Goal: Task Accomplishment & Management: Use online tool/utility

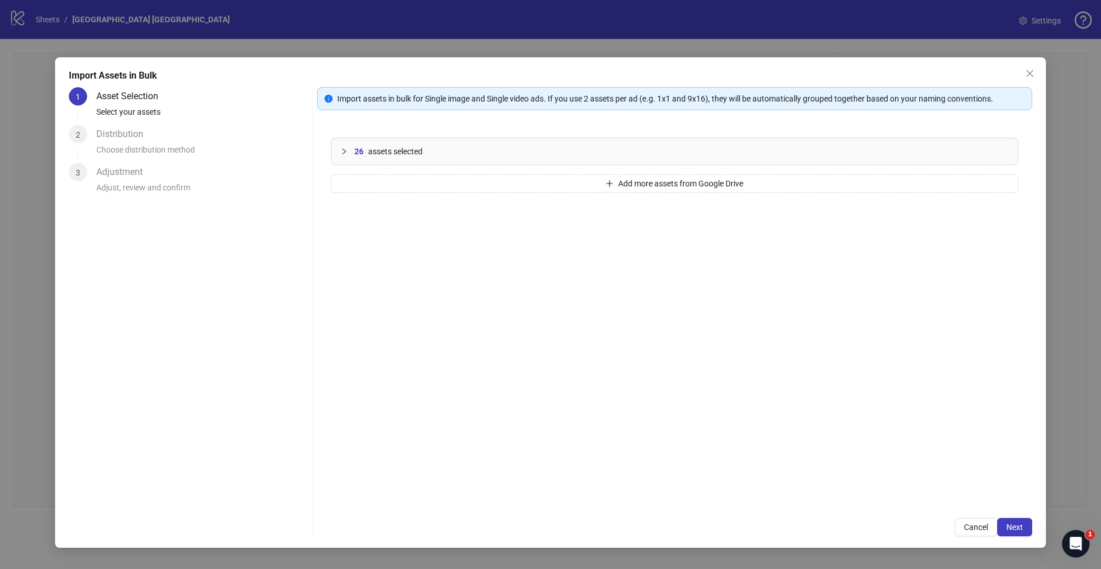
click at [342, 148] on icon "collapsed" at bounding box center [343, 151] width 3 height 6
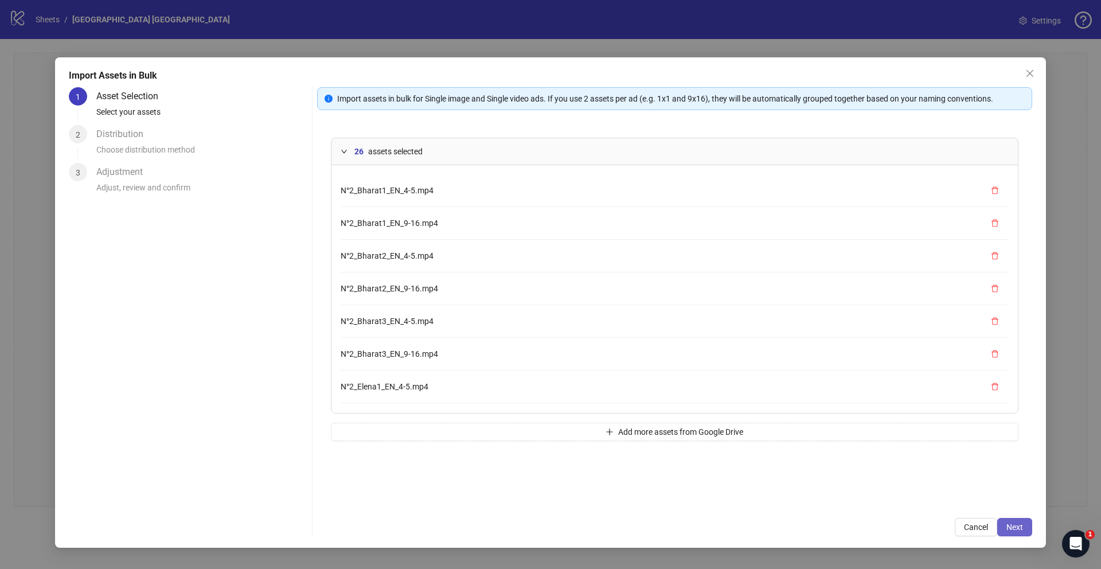
click at [1013, 526] on span "Next" at bounding box center [1014, 526] width 17 height 9
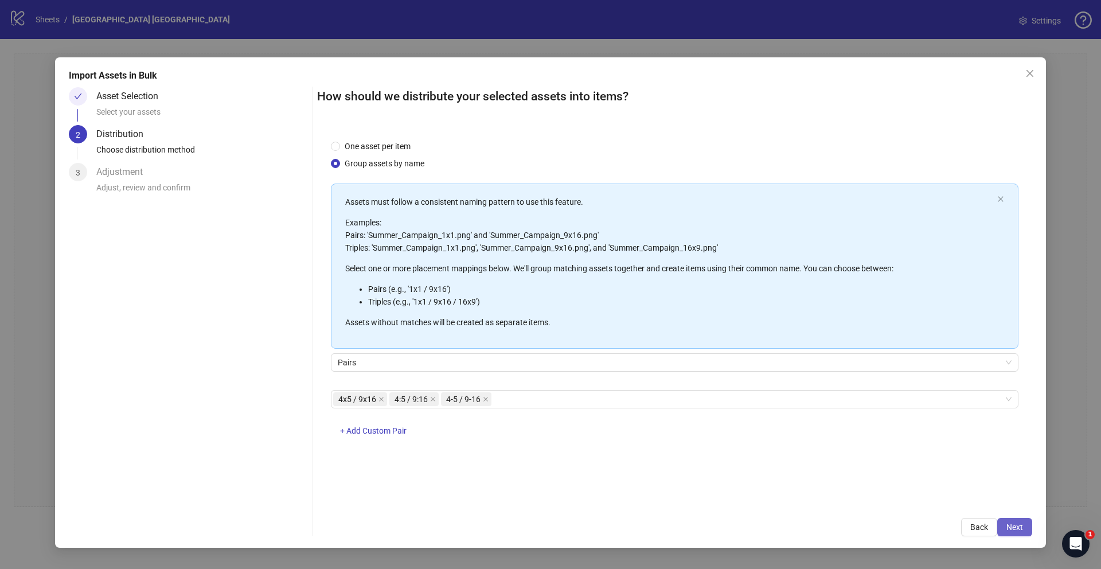
click at [1018, 523] on span "Next" at bounding box center [1014, 526] width 17 height 9
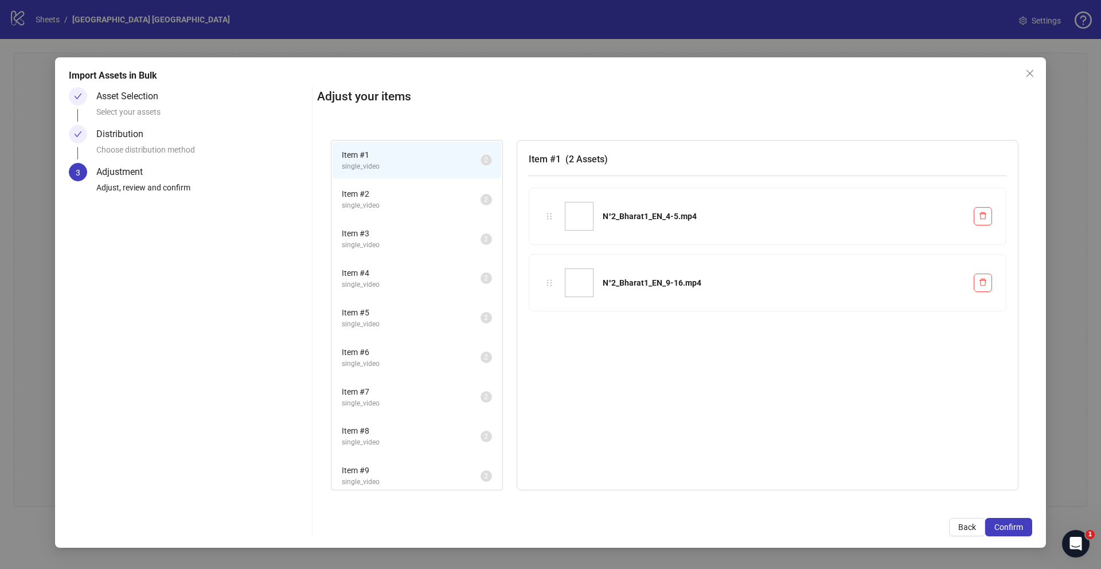
click at [420, 197] on span "Item # 2" at bounding box center [411, 193] width 139 height 13
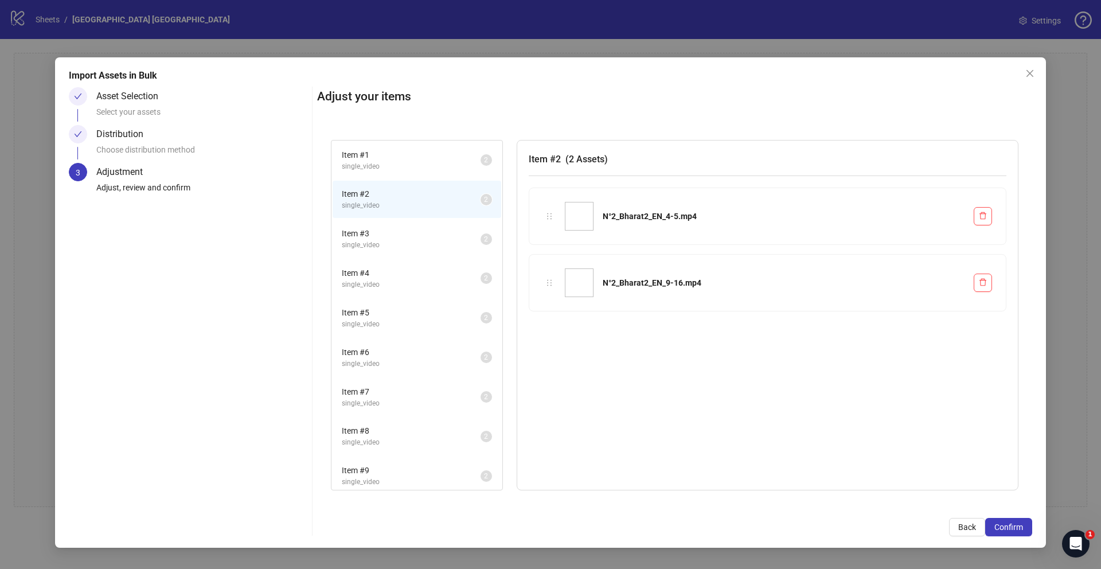
click at [416, 237] on span "Item # 3" at bounding box center [411, 233] width 139 height 13
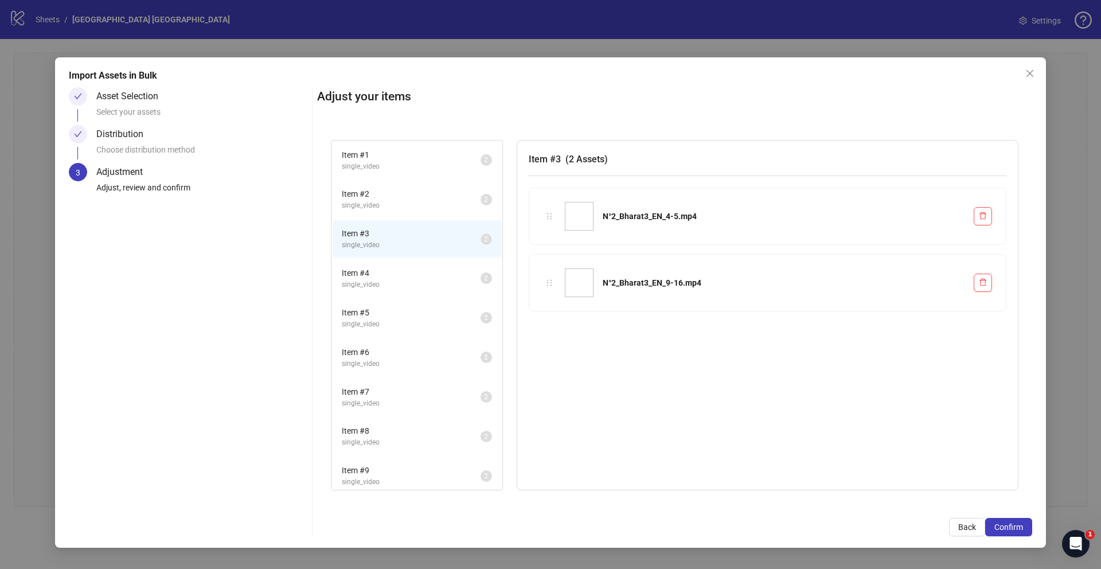
click at [417, 267] on span "Item # 4" at bounding box center [411, 273] width 139 height 13
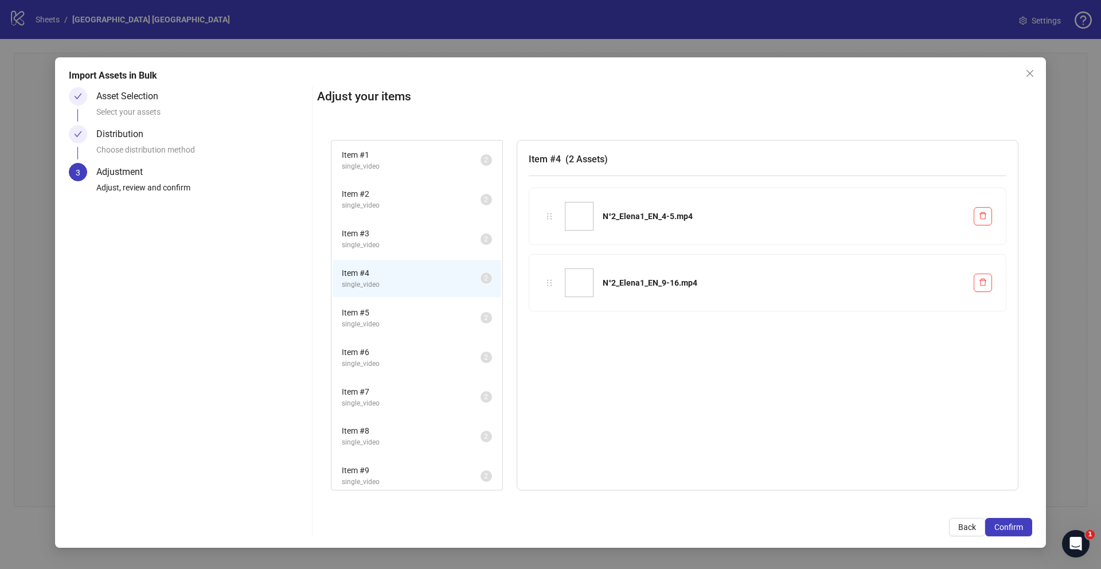
click at [426, 314] on span "Item # 5" at bounding box center [411, 312] width 139 height 13
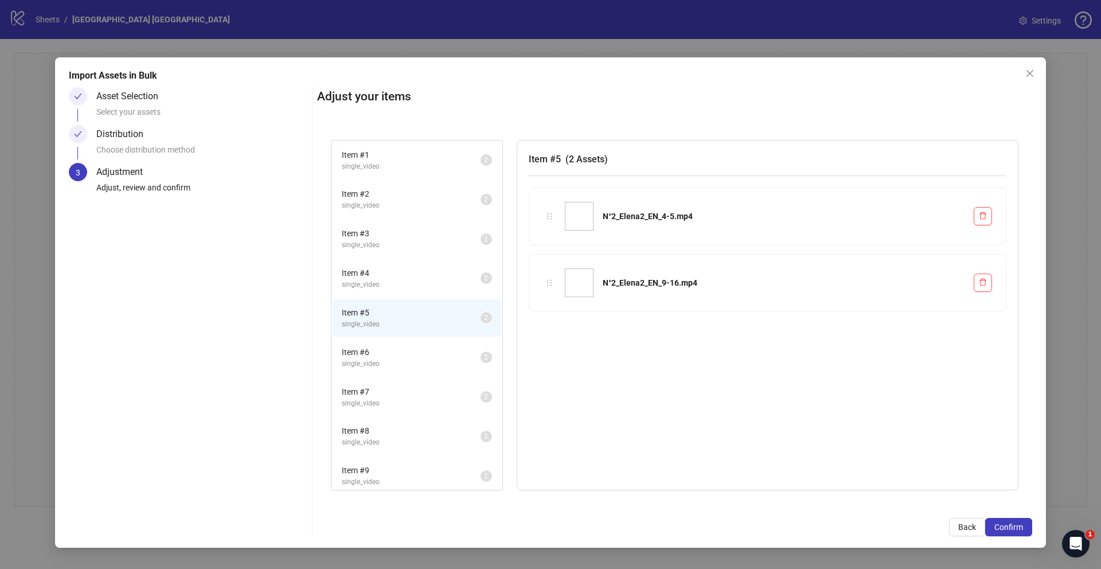
click at [425, 349] on span "Item # 6" at bounding box center [411, 352] width 139 height 13
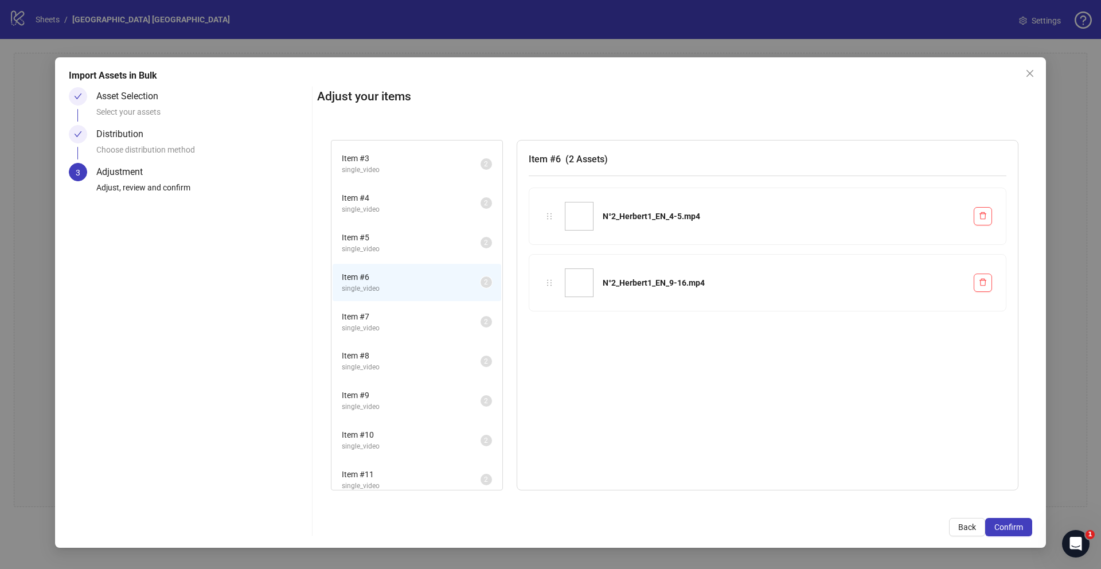
scroll to position [77, 0]
click at [423, 313] on span "Item # 7" at bounding box center [411, 314] width 139 height 13
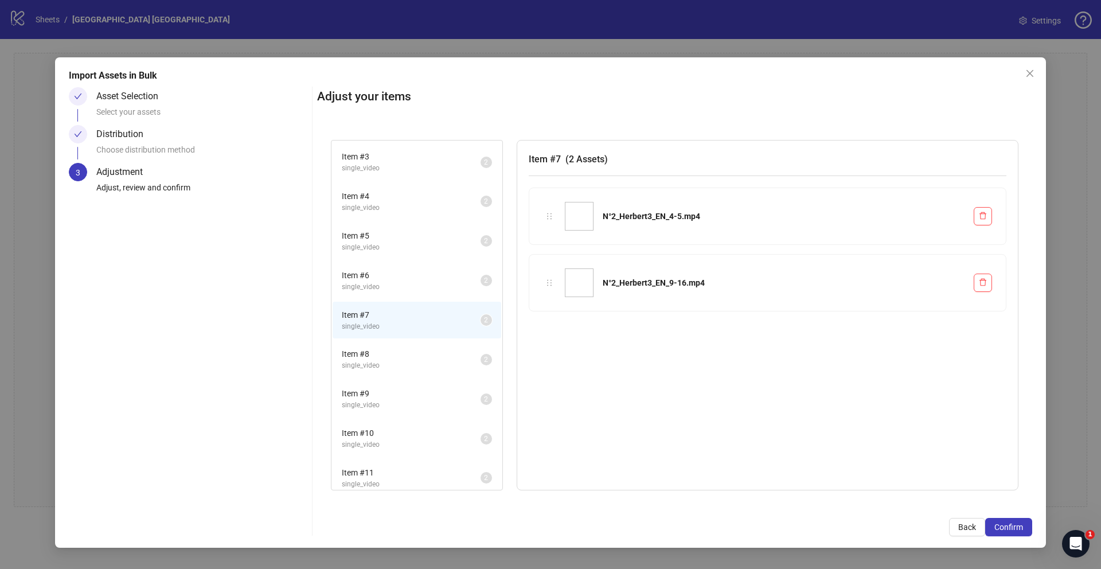
click at [425, 347] on span "Item # 8" at bounding box center [411, 353] width 139 height 13
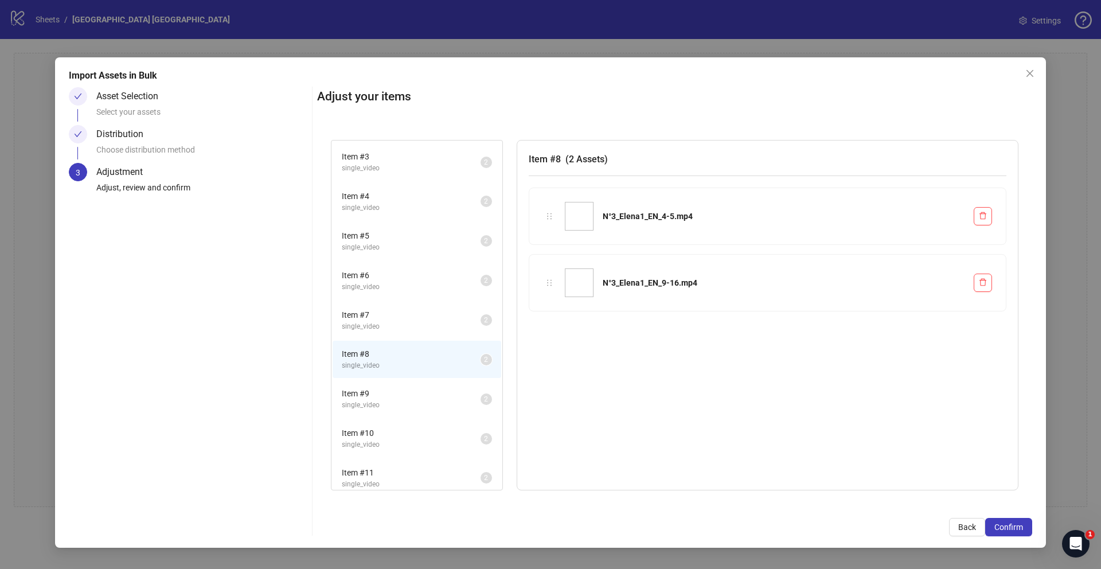
click at [428, 388] on span "Item # 9" at bounding box center [411, 393] width 139 height 13
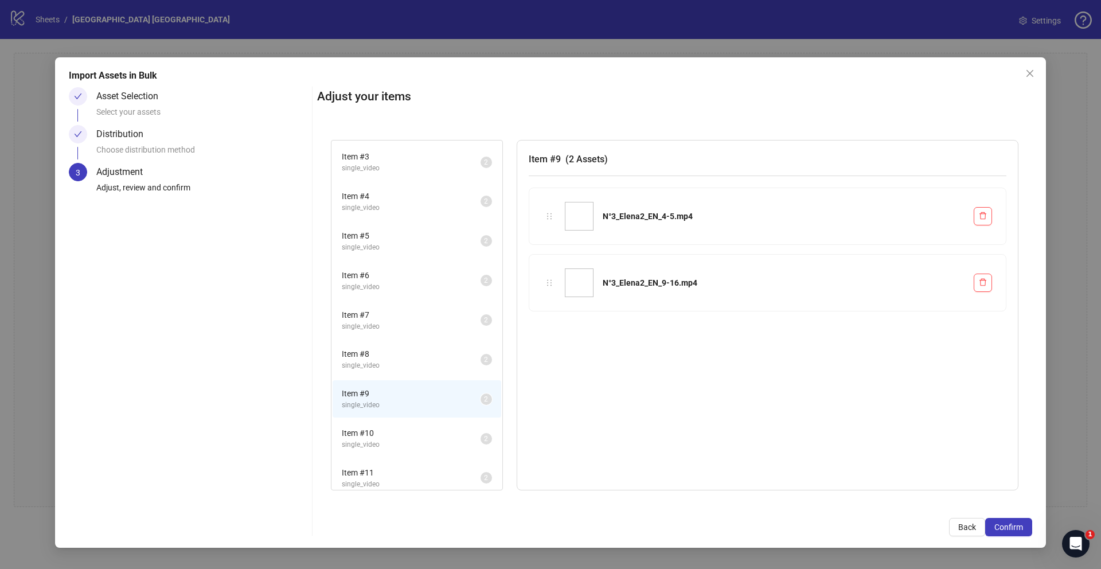
click at [431, 427] on span "Item # 10" at bounding box center [411, 433] width 139 height 13
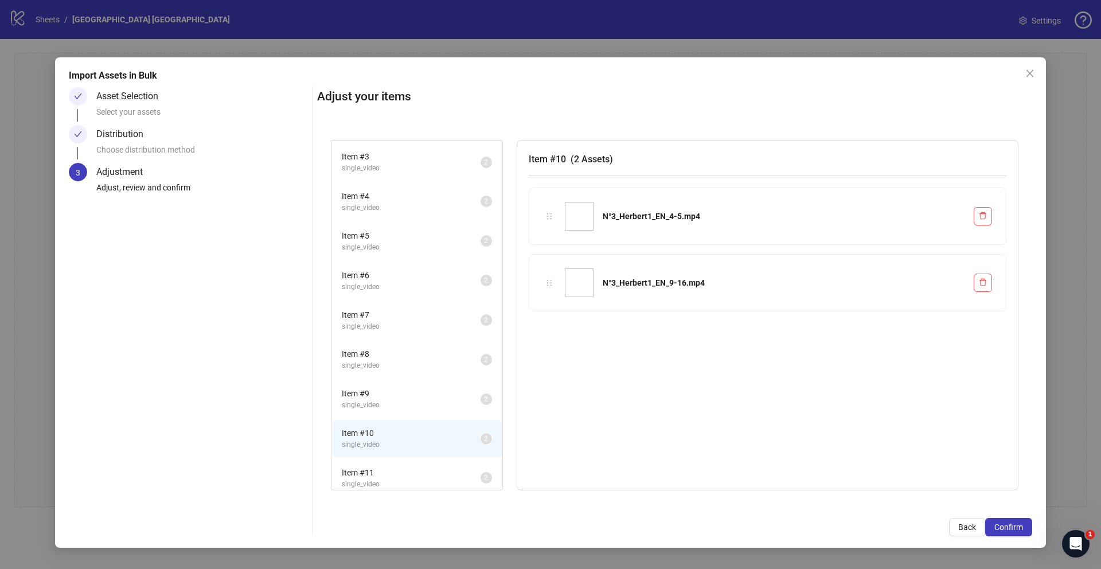
scroll to position [171, 0]
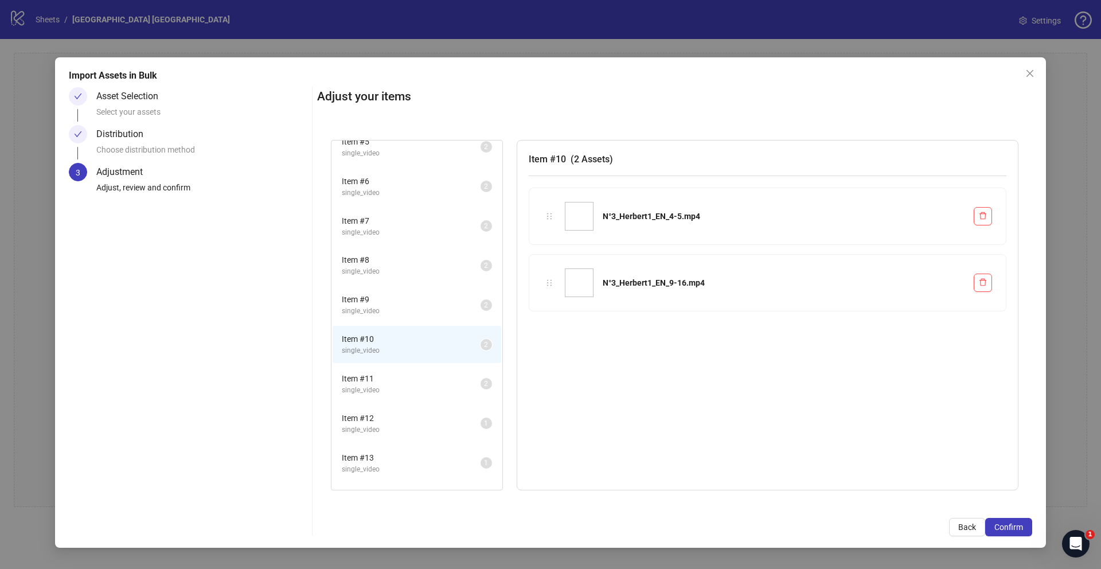
click at [427, 383] on span "Item # 11" at bounding box center [411, 378] width 139 height 13
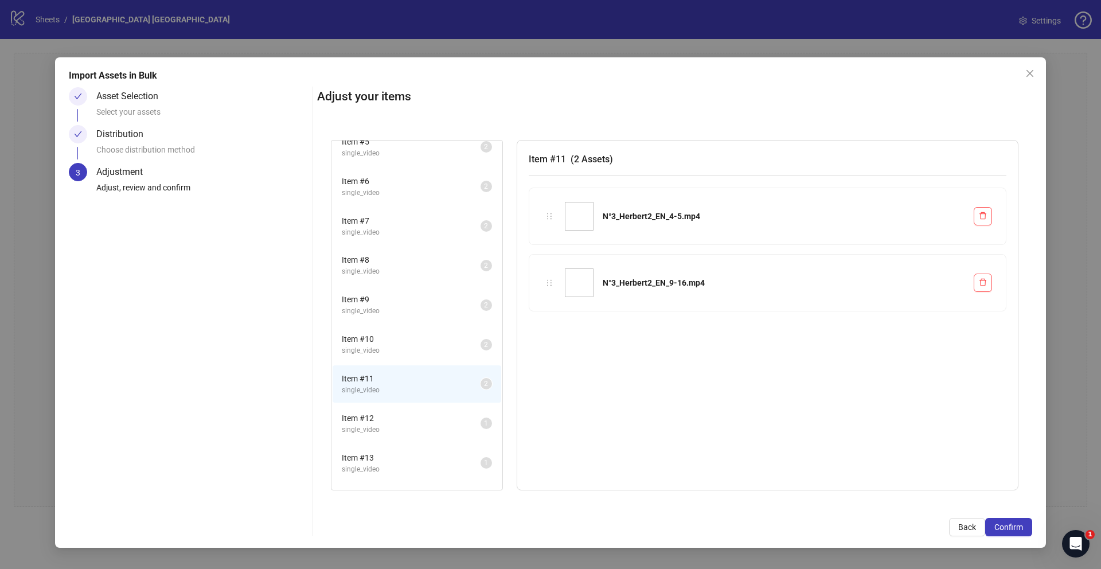
click at [430, 416] on span "Item # 12" at bounding box center [411, 418] width 139 height 13
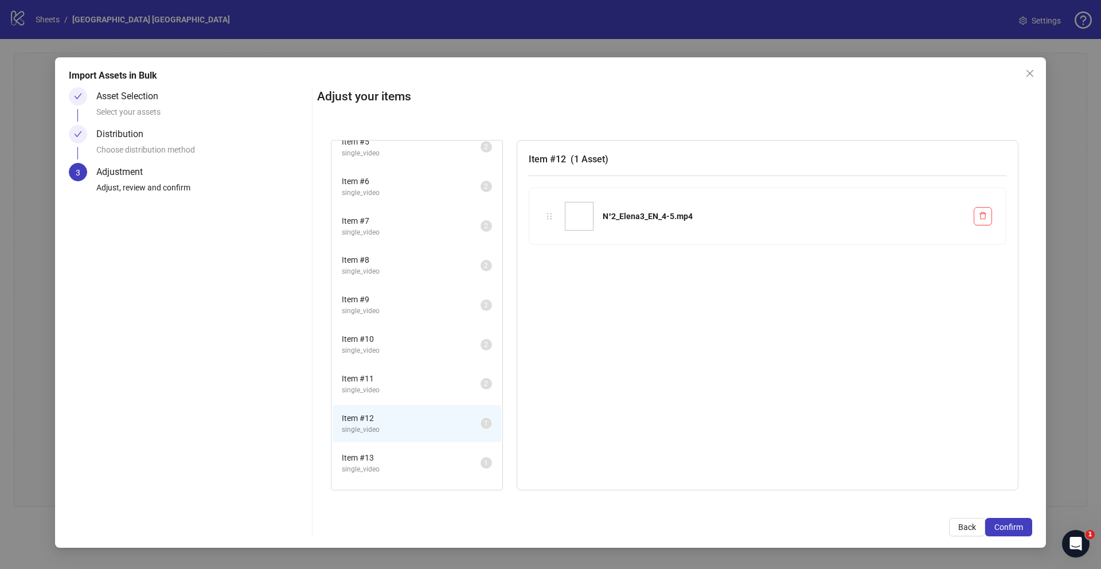
click at [435, 455] on span "Item # 13" at bounding box center [411, 457] width 139 height 13
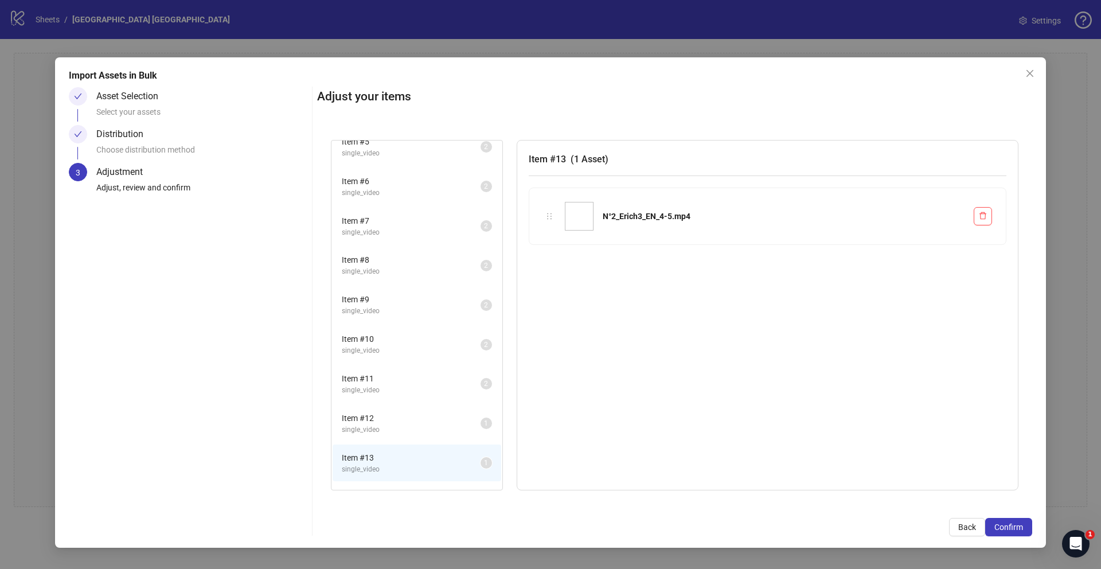
scroll to position [242, 0]
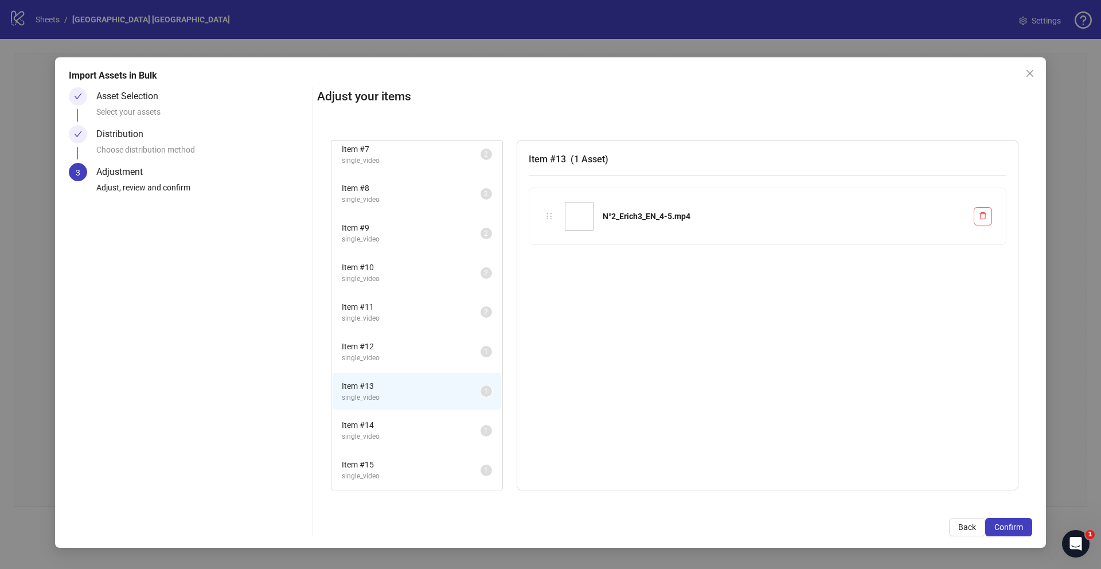
click at [423, 437] on span "single_video" at bounding box center [411, 436] width 139 height 11
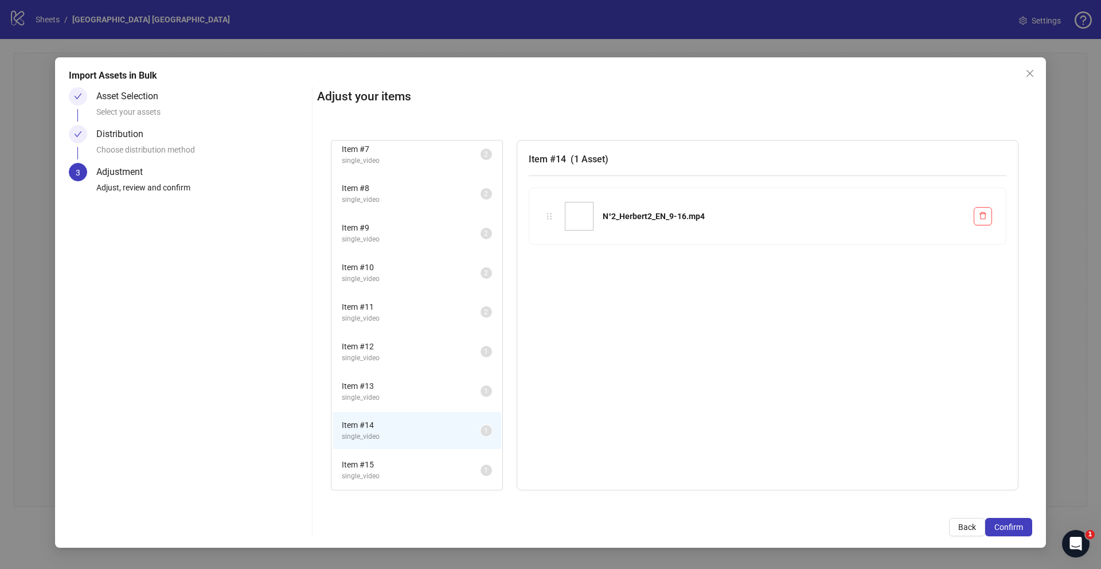
click at [428, 461] on span "Item # 15" at bounding box center [411, 464] width 139 height 13
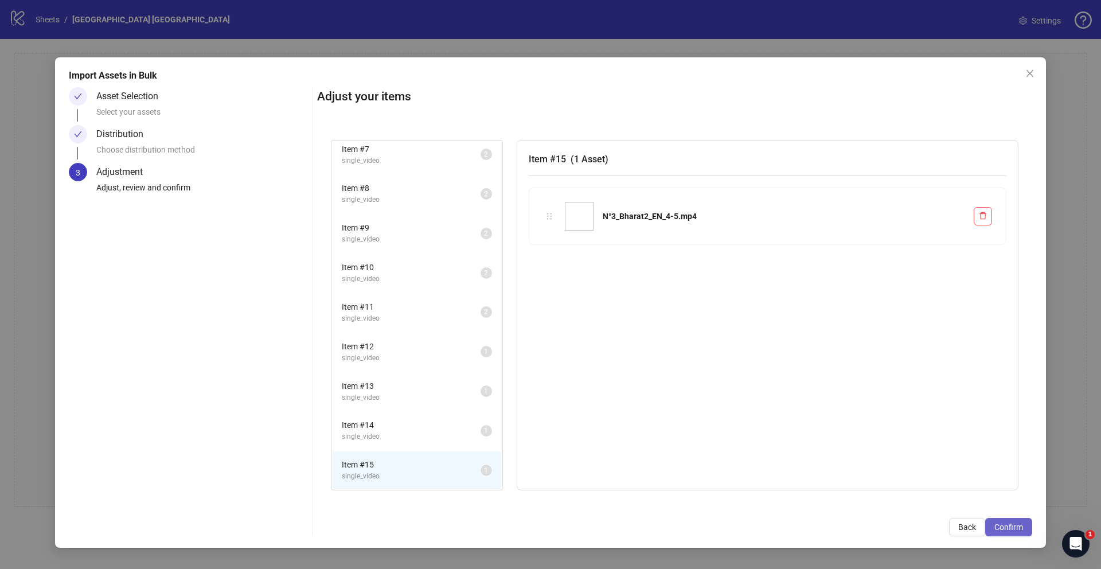
click at [1005, 528] on span "Confirm" at bounding box center [1008, 526] width 29 height 9
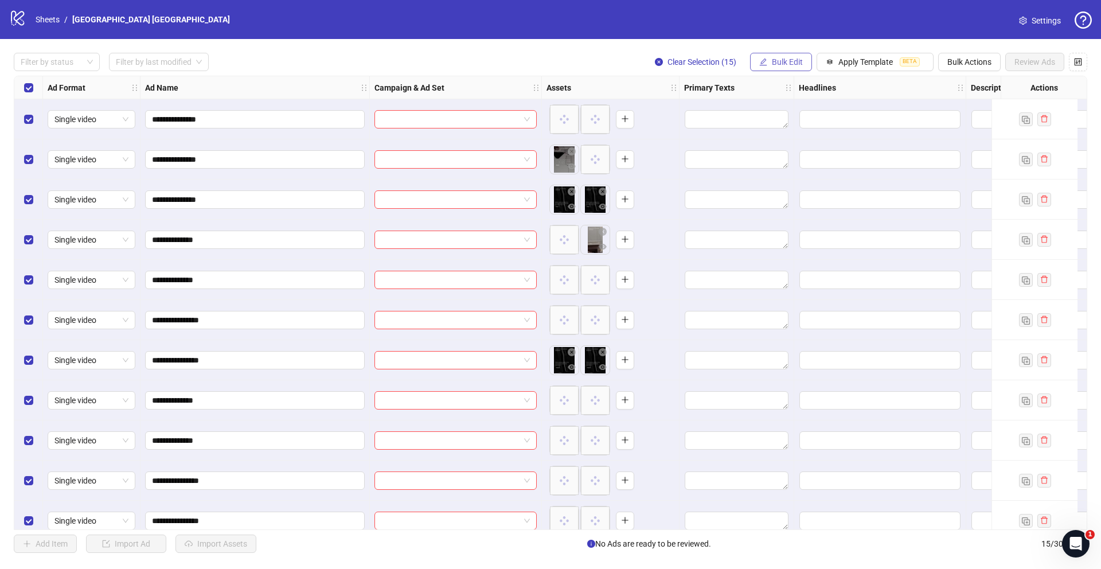
click at [772, 59] on span "Bulk Edit" at bounding box center [787, 61] width 31 height 9
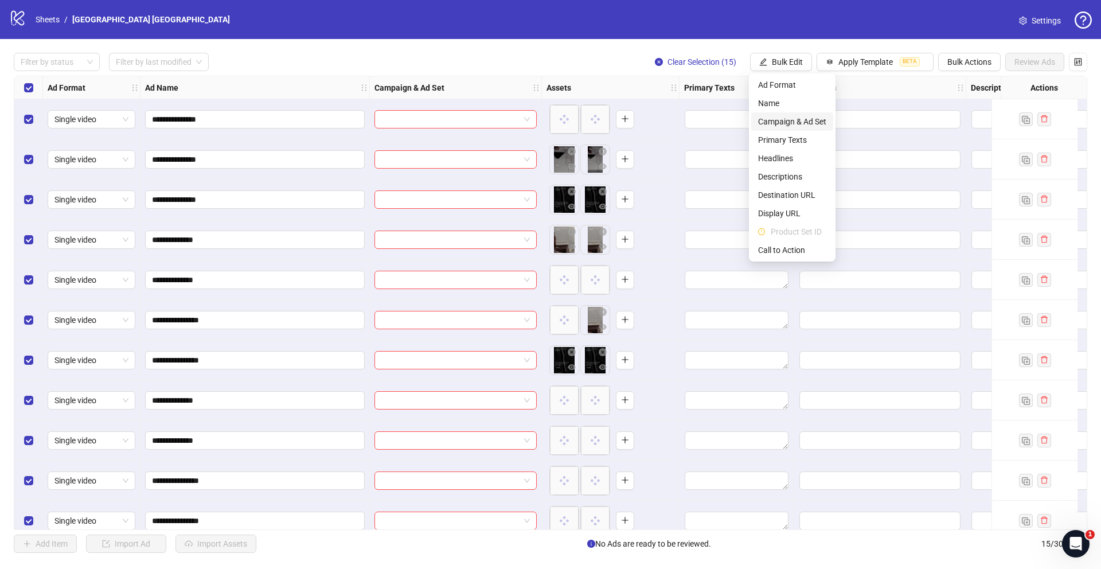
click at [788, 122] on span "Campaign & Ad Set" at bounding box center [792, 121] width 68 height 13
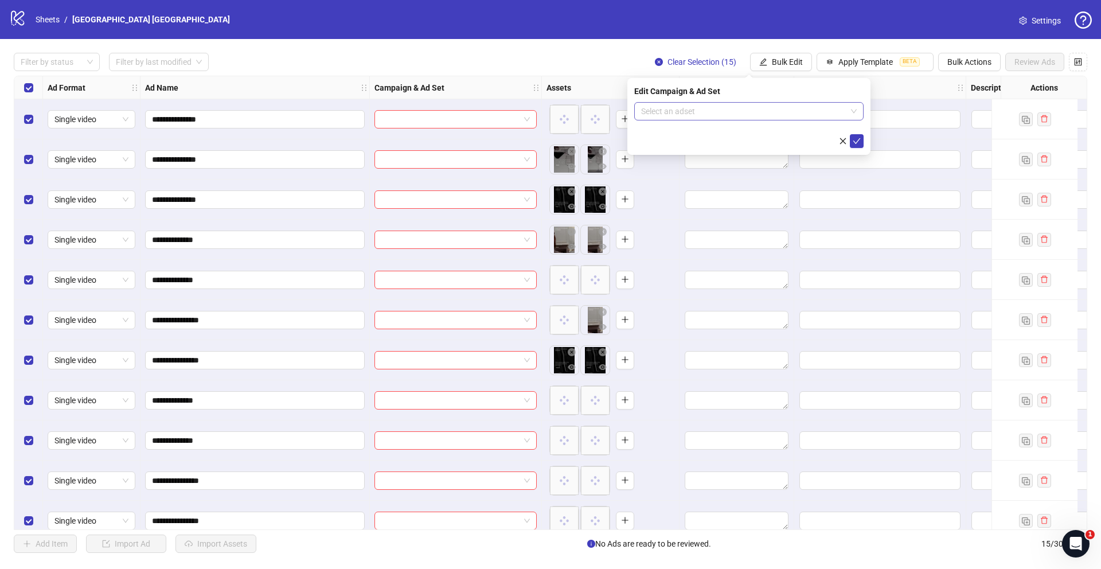
click at [723, 113] on input "search" at bounding box center [743, 111] width 205 height 17
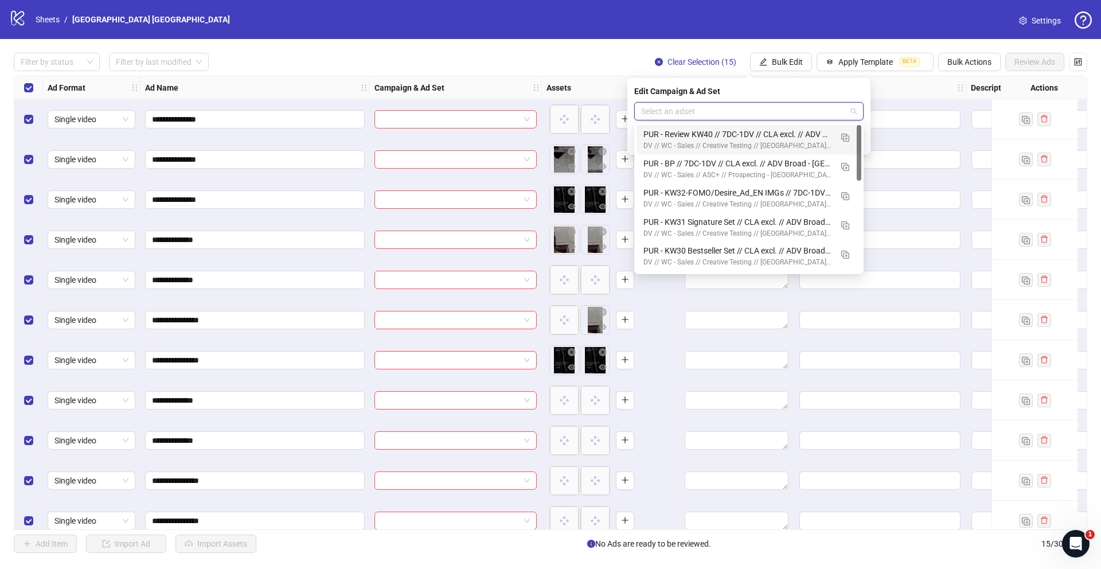
click at [726, 141] on div "DV // WC - Sales // Creative Testing // [GEOGRAPHIC_DATA] // ABO // Cold" at bounding box center [737, 145] width 188 height 11
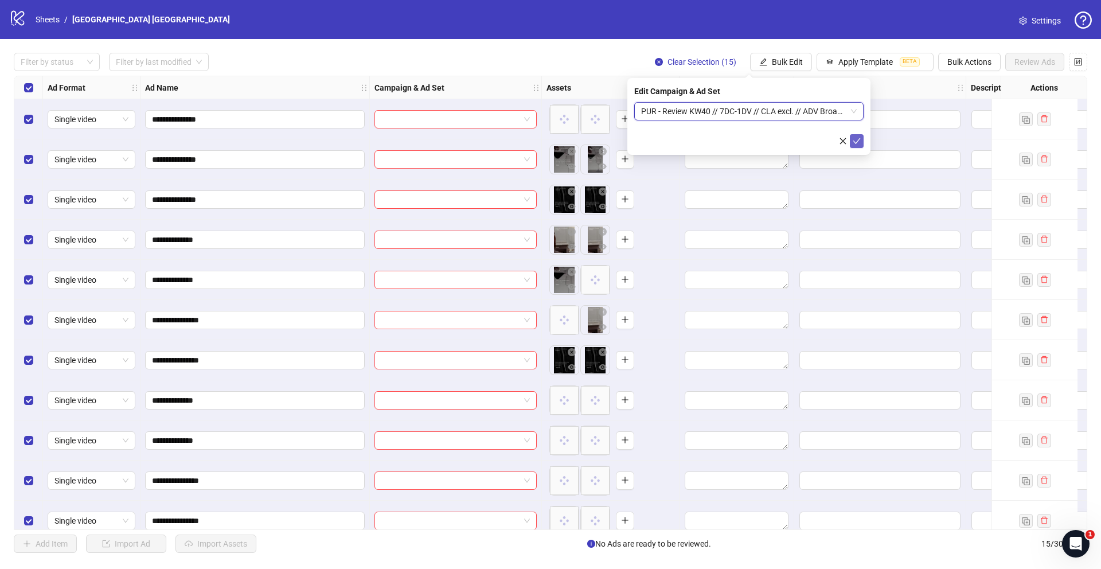
click at [851, 138] on button "submit" at bounding box center [857, 141] width 14 height 14
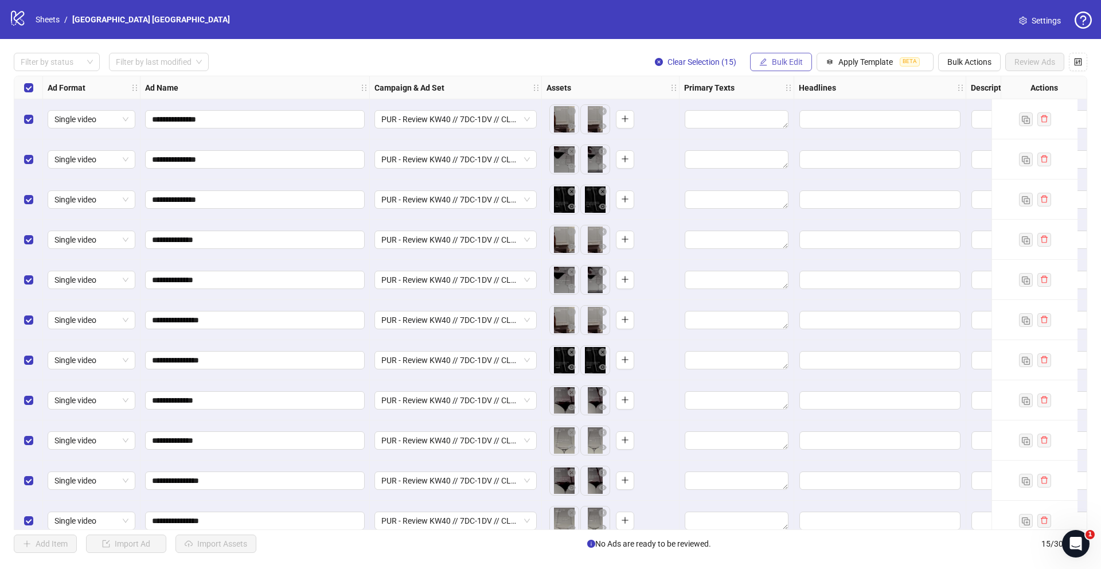
click at [795, 62] on span "Bulk Edit" at bounding box center [787, 61] width 31 height 9
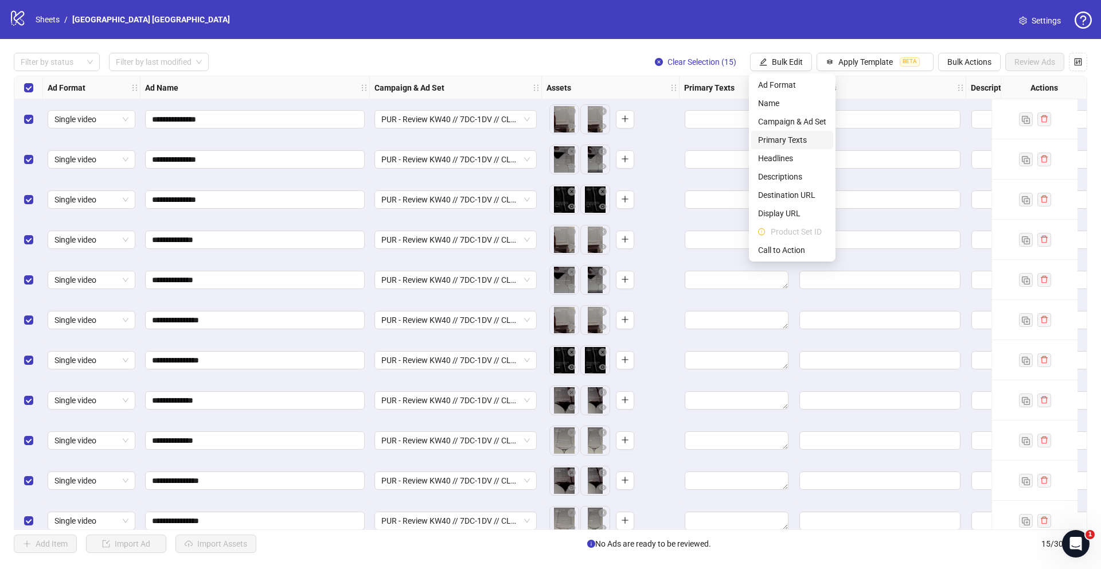
click at [792, 139] on span "Primary Texts" at bounding box center [792, 140] width 68 height 13
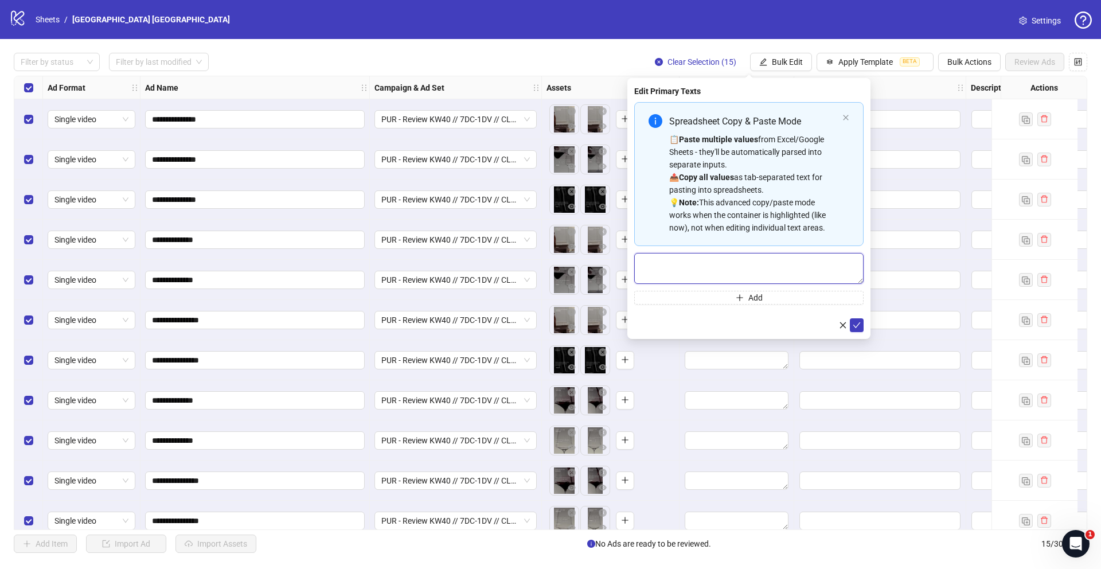
click at [746, 264] on textarea "Multi-text input container - paste or copy values" at bounding box center [748, 268] width 229 height 31
paste textarea "**********"
type textarea "**********"
click at [746, 300] on button "Add" at bounding box center [748, 298] width 229 height 14
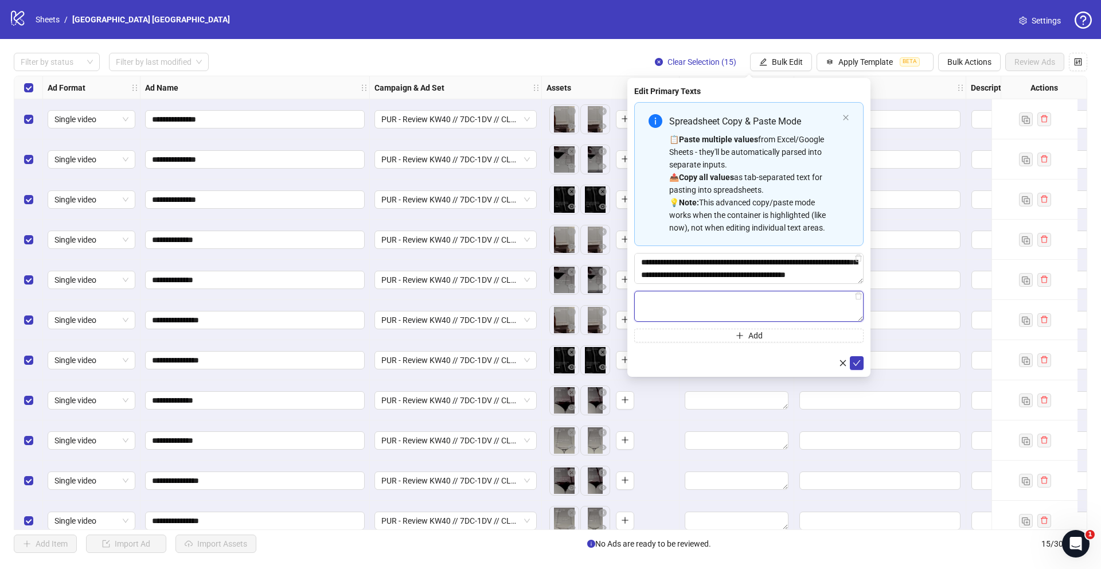
click at [669, 300] on textarea "Multi-text input container - paste or copy values" at bounding box center [748, 306] width 229 height 31
paste textarea "**********"
type textarea "**********"
click at [789, 334] on button "Add" at bounding box center [748, 335] width 229 height 14
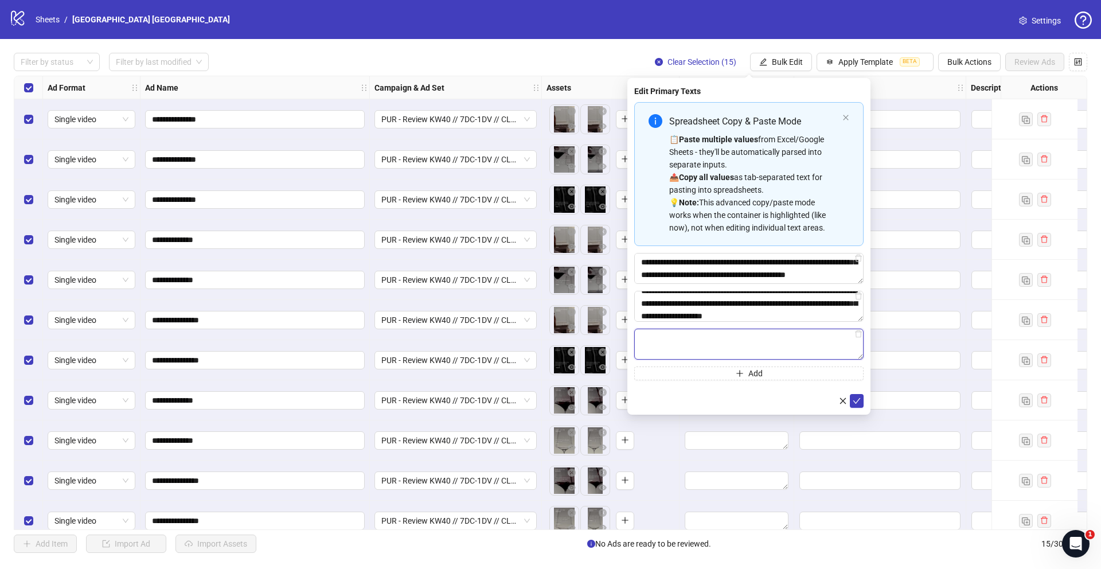
click at [716, 345] on textarea "Multi-text input container - paste or copy values" at bounding box center [748, 343] width 229 height 31
paste textarea "**********"
type textarea "**********"
click at [737, 373] on icon "plus" at bounding box center [739, 373] width 6 height 1
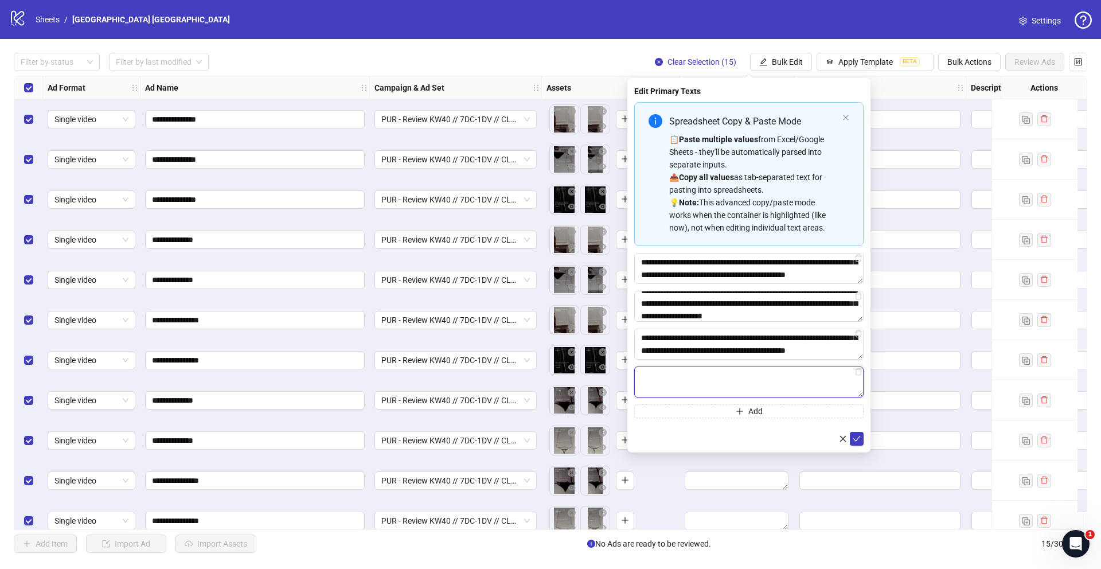
click at [670, 372] on textarea "Multi-text input container - paste or copy values" at bounding box center [748, 381] width 229 height 31
paste textarea "**********"
type textarea "**********"
click at [855, 439] on icon "check" at bounding box center [856, 439] width 8 height 8
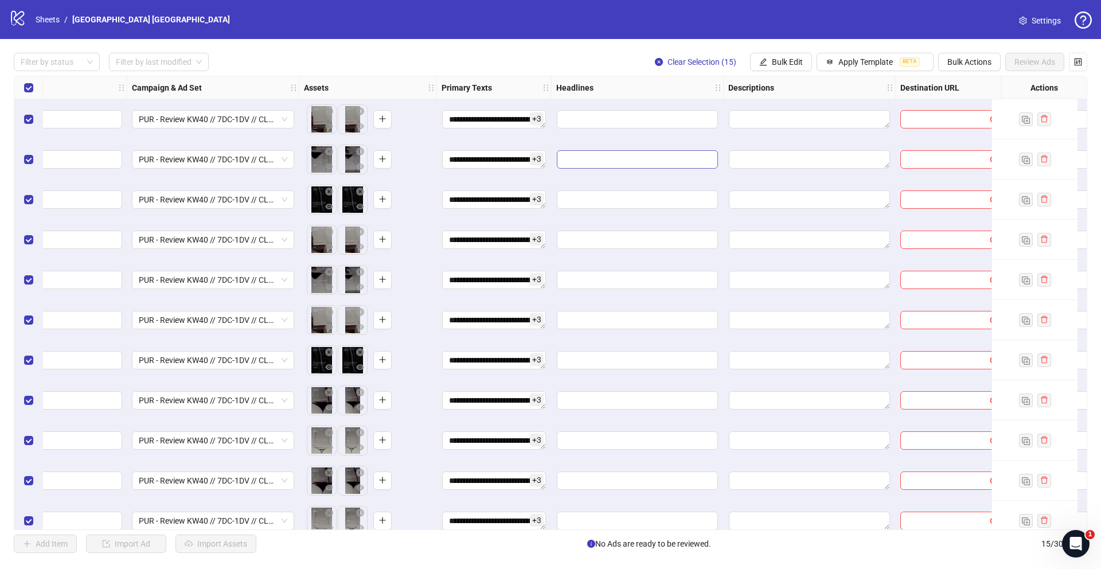
scroll to position [0, 478]
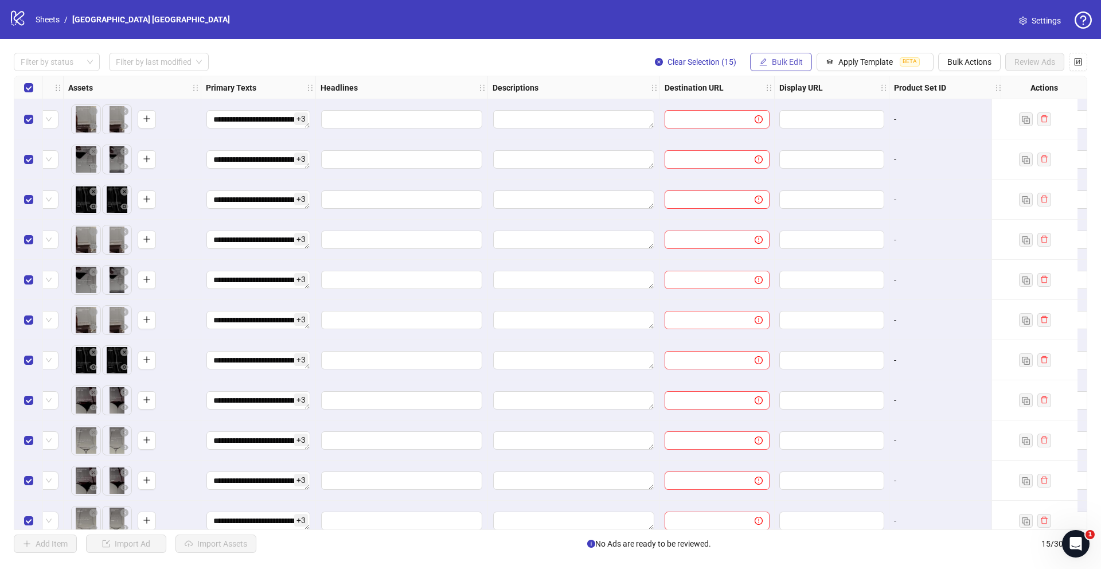
click at [783, 68] on button "Bulk Edit" at bounding box center [781, 62] width 62 height 18
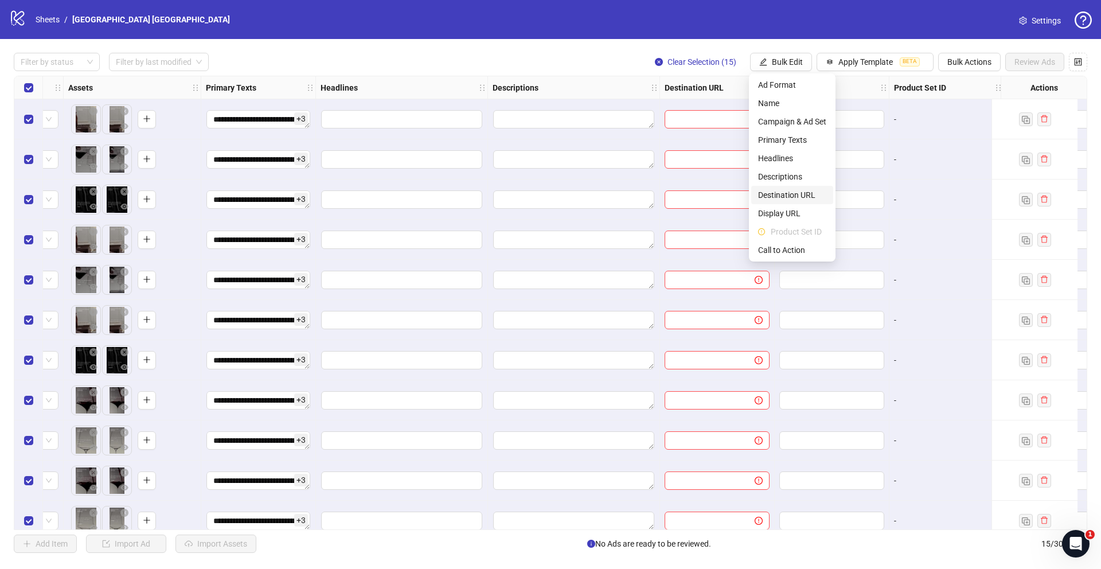
click at [802, 195] on span "Destination URL" at bounding box center [792, 195] width 68 height 13
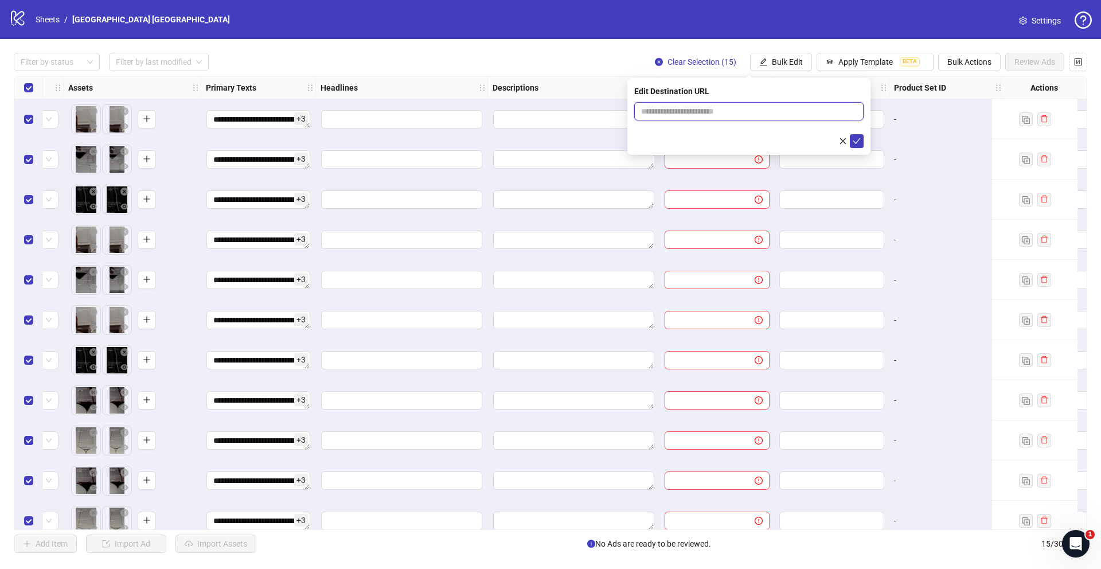
click at [712, 112] on input "text" at bounding box center [744, 111] width 206 height 13
paste input "**********"
type input "**********"
click at [855, 140] on icon "check" at bounding box center [856, 141] width 8 height 8
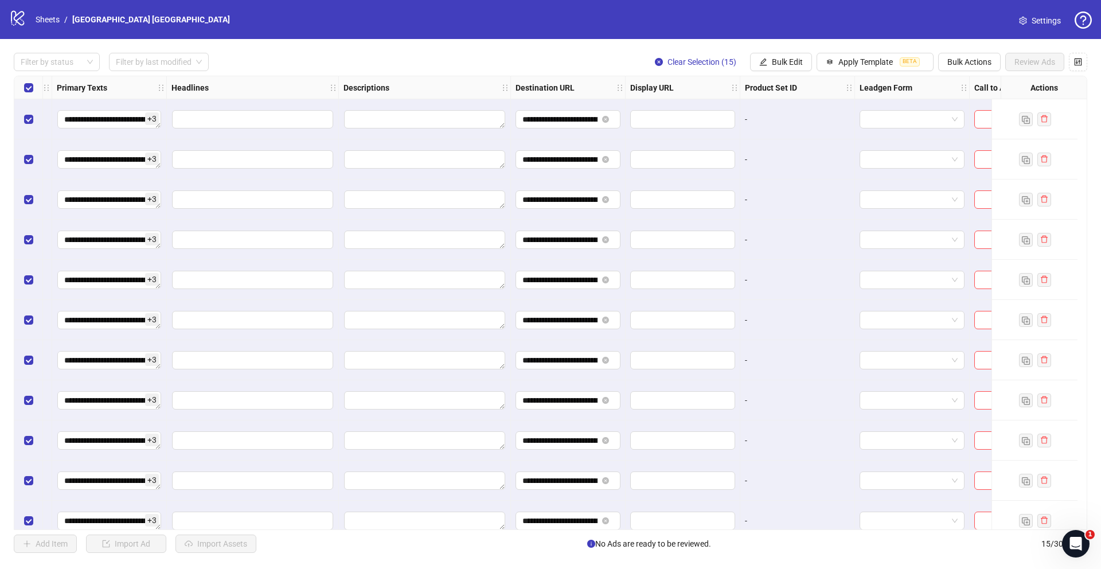
scroll to position [0, 697]
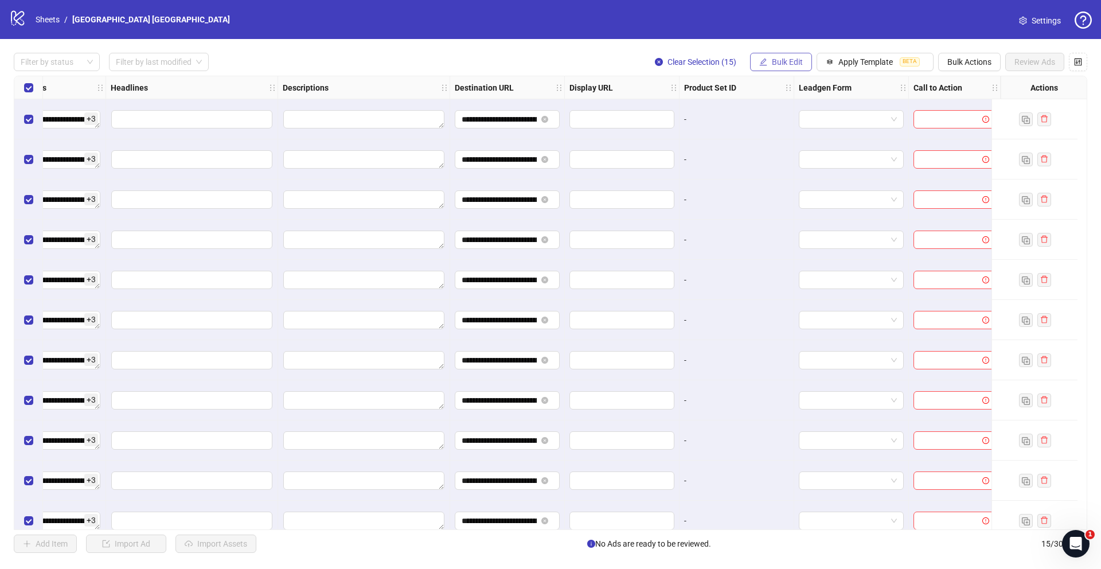
click at [797, 67] on button "Bulk Edit" at bounding box center [781, 62] width 62 height 18
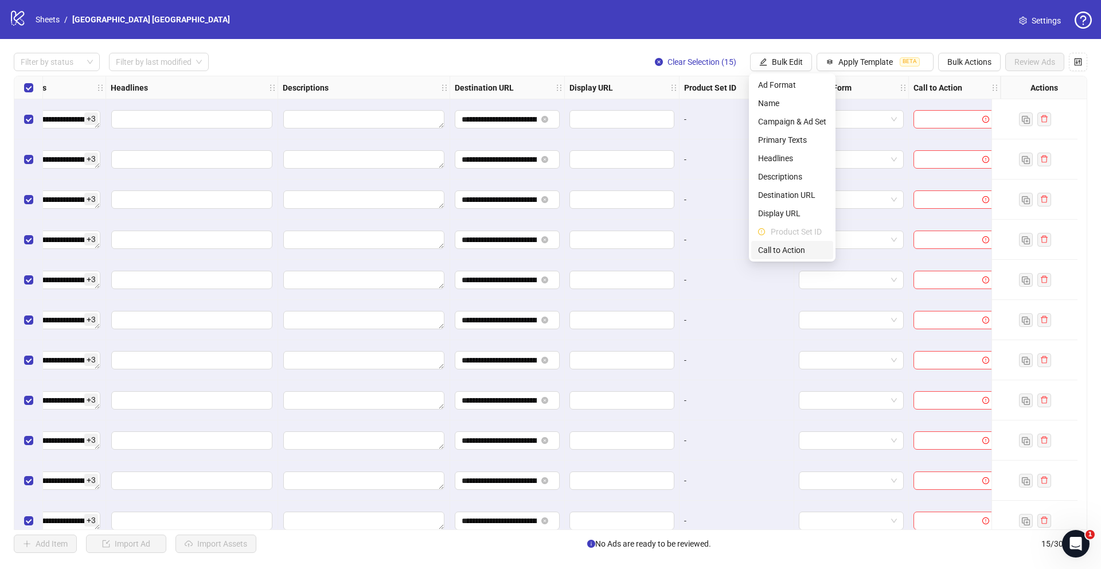
click at [794, 248] on span "Call to Action" at bounding box center [792, 250] width 68 height 13
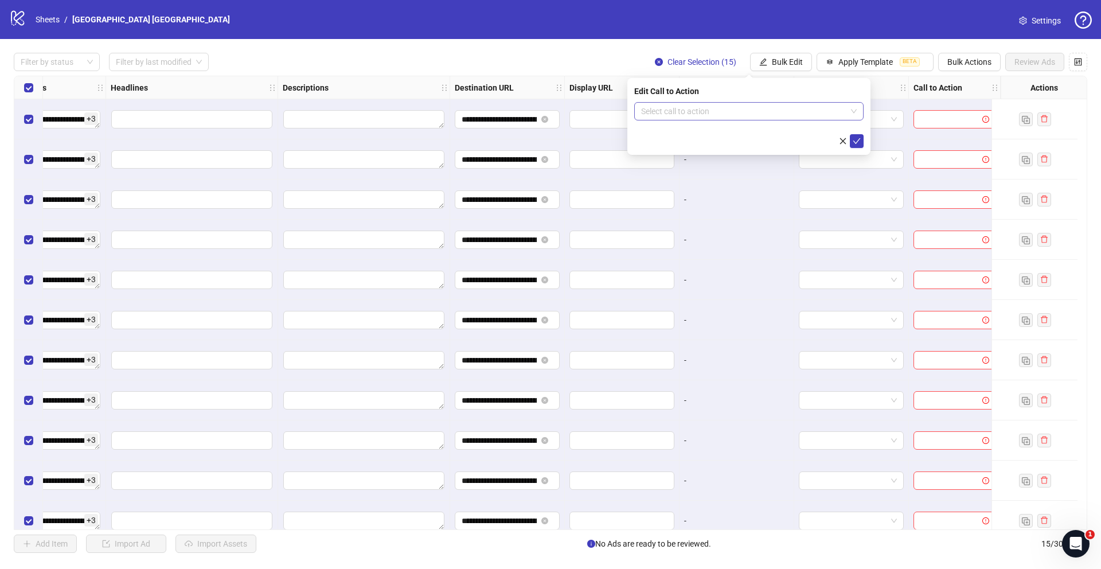
click at [727, 108] on input "search" at bounding box center [743, 111] width 205 height 17
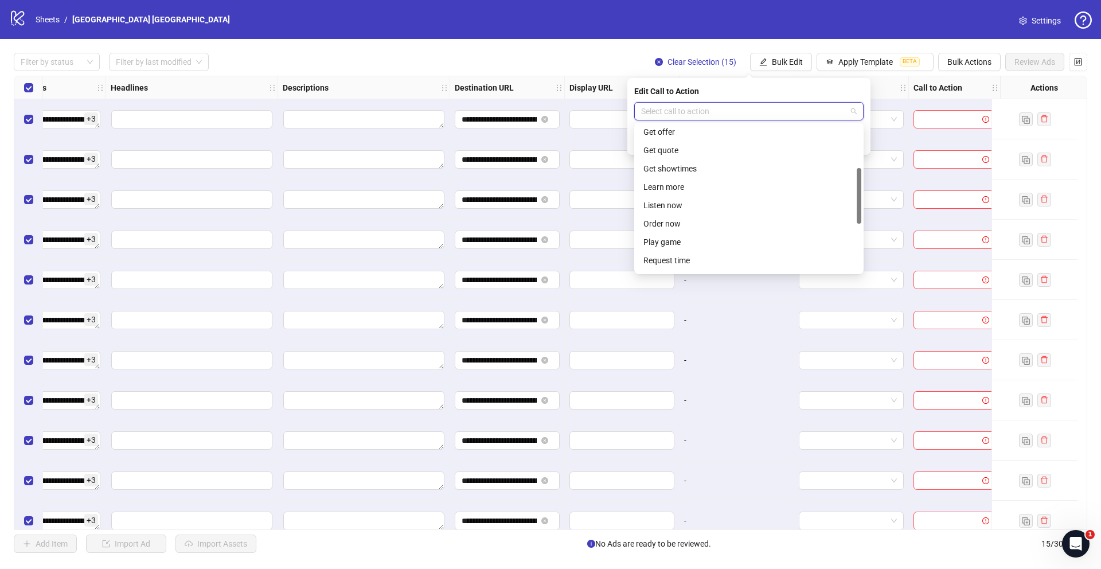
scroll to position [113, 0]
click at [707, 189] on div "Learn more" at bounding box center [748, 186] width 211 height 13
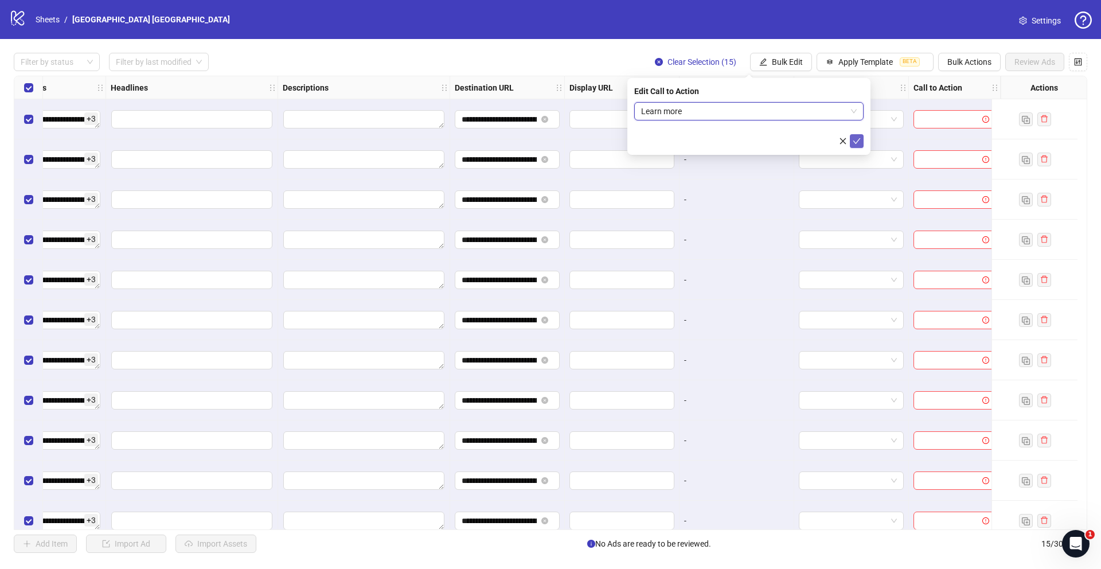
click at [859, 139] on icon "check" at bounding box center [856, 141] width 8 height 8
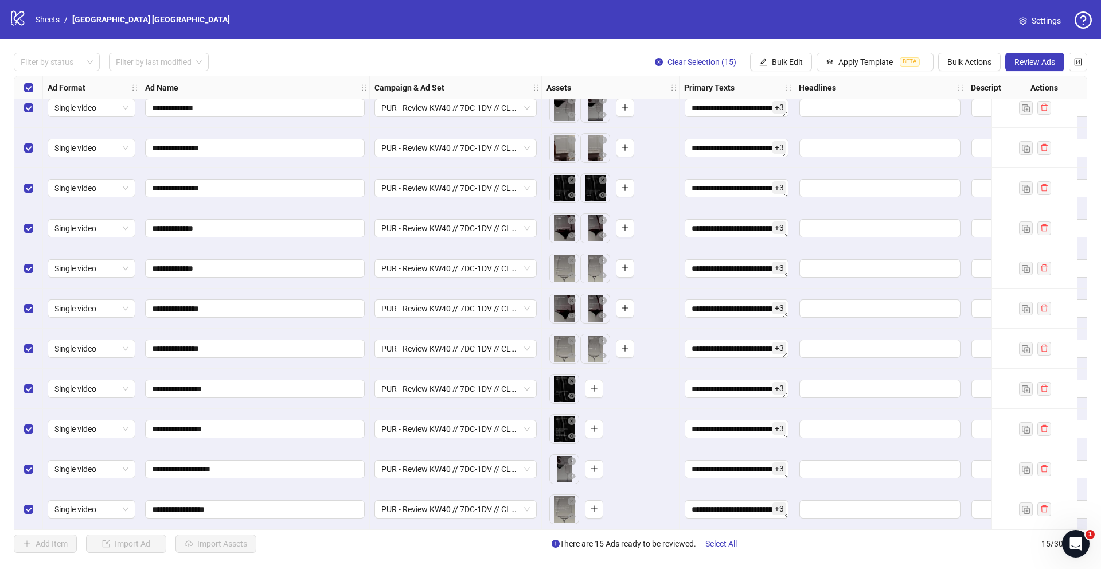
scroll to position [177, 375]
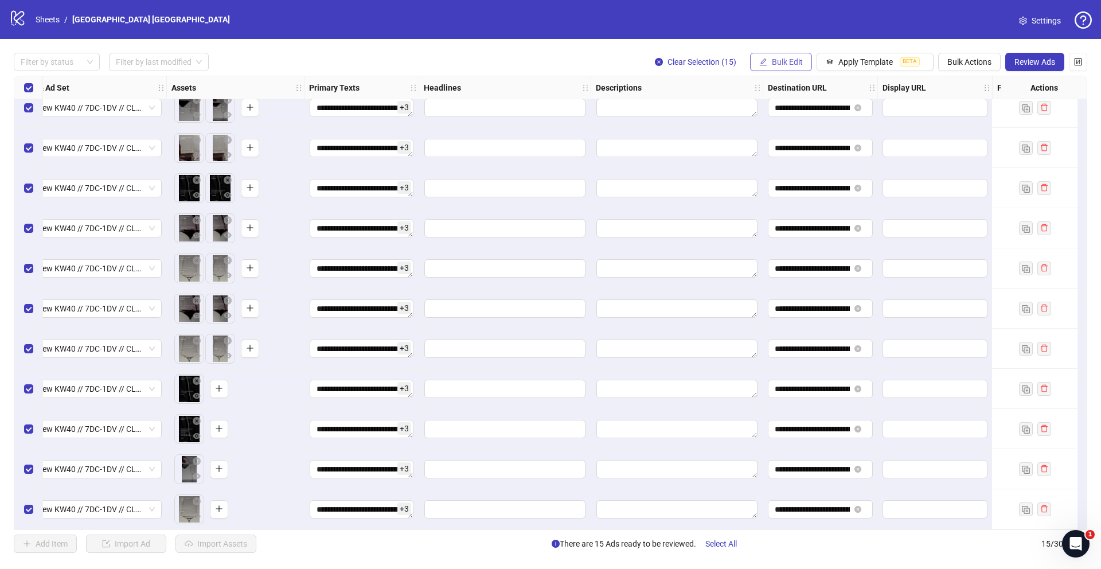
click at [772, 65] on span "Bulk Edit" at bounding box center [787, 61] width 31 height 9
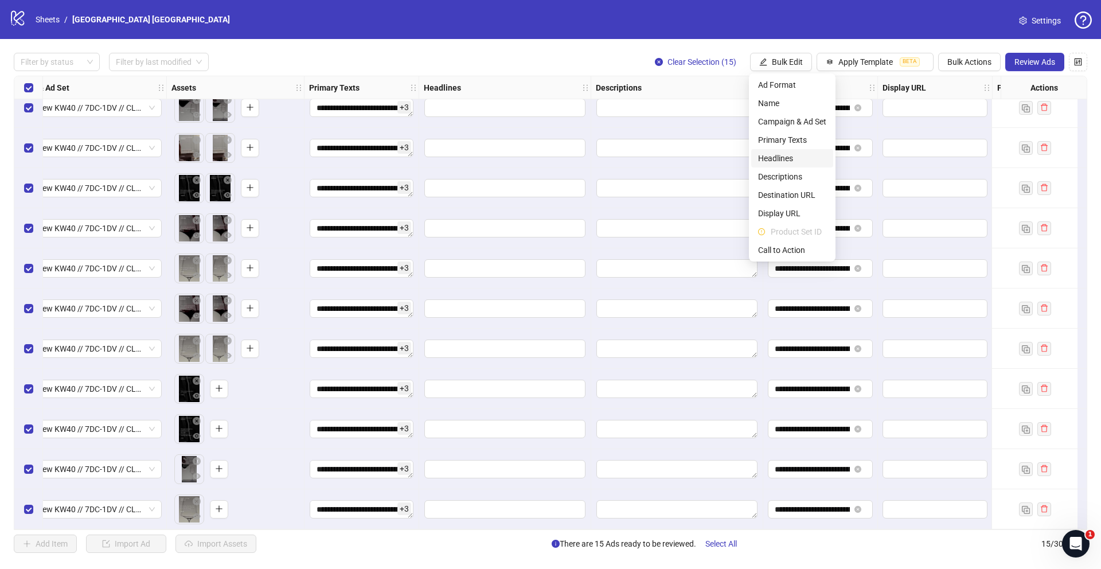
click at [791, 160] on span "Headlines" at bounding box center [792, 158] width 68 height 13
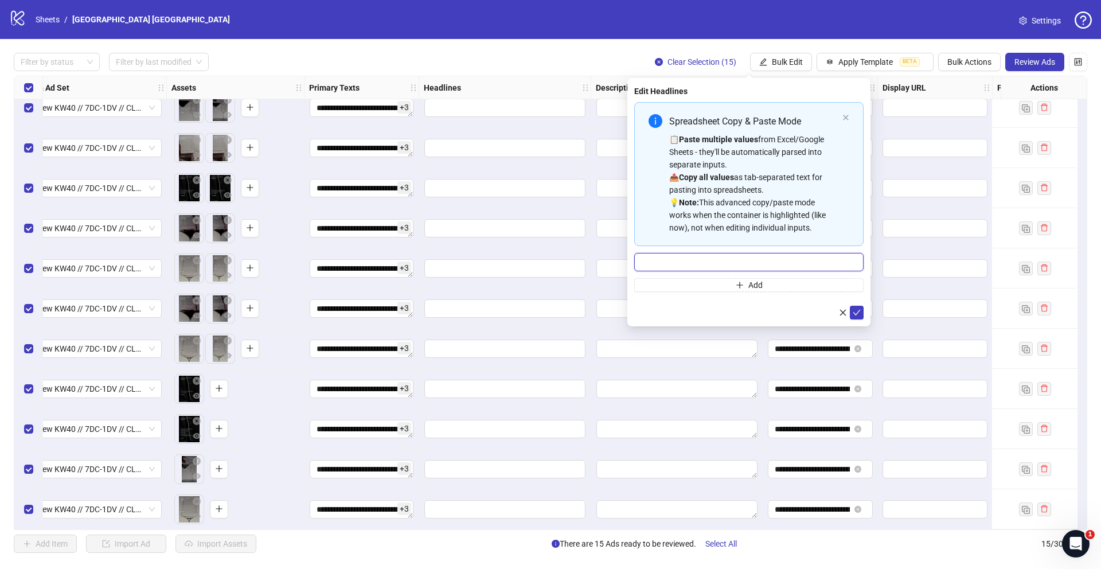
click at [727, 259] on input "Multi-input container - paste or copy values" at bounding box center [748, 262] width 229 height 18
paste input "**********"
type input "**********"
click at [855, 314] on icon "check" at bounding box center [856, 313] width 7 height 6
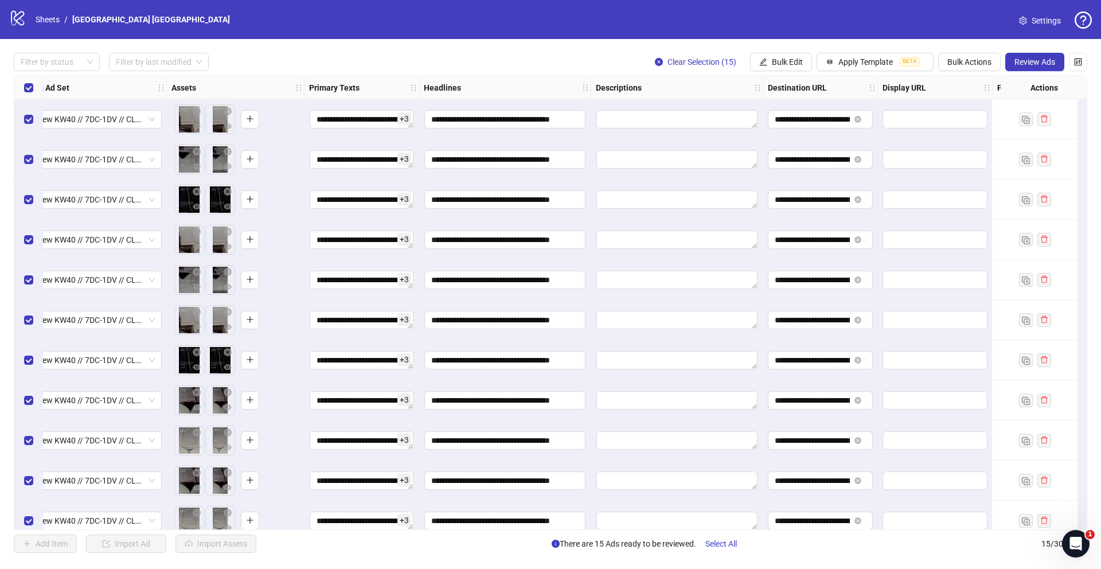
scroll to position [0, 0]
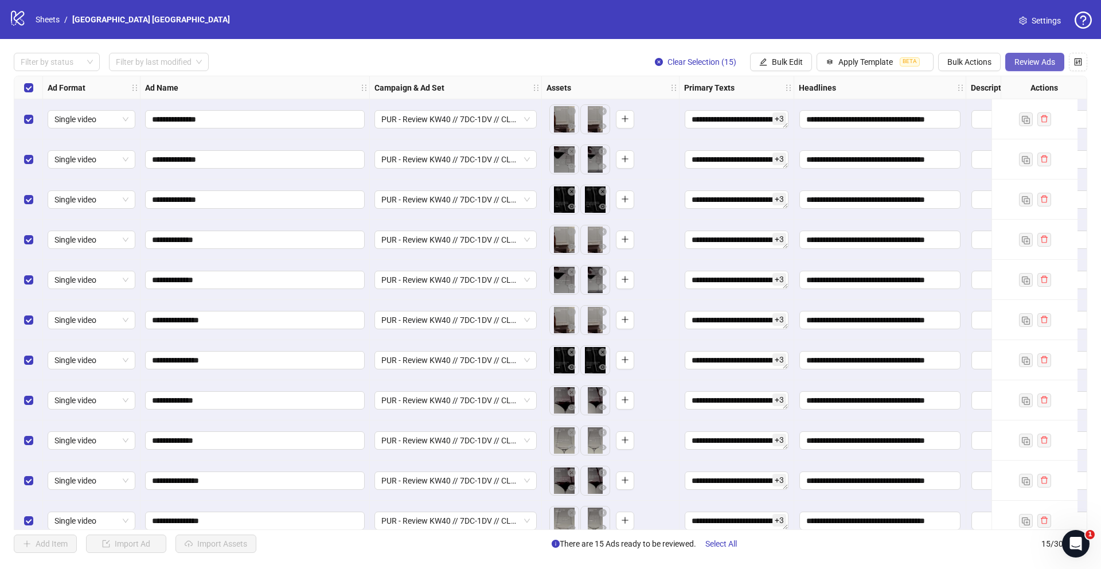
click at [1018, 64] on span "Review Ads" at bounding box center [1034, 61] width 41 height 9
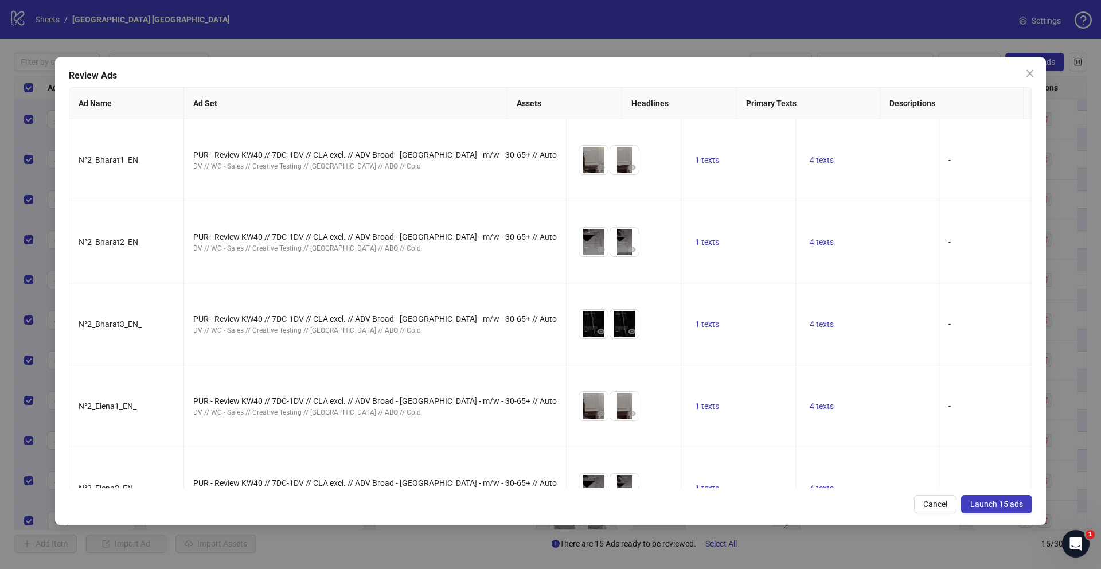
click at [987, 507] on span "Launch 15 ads" at bounding box center [996, 503] width 53 height 9
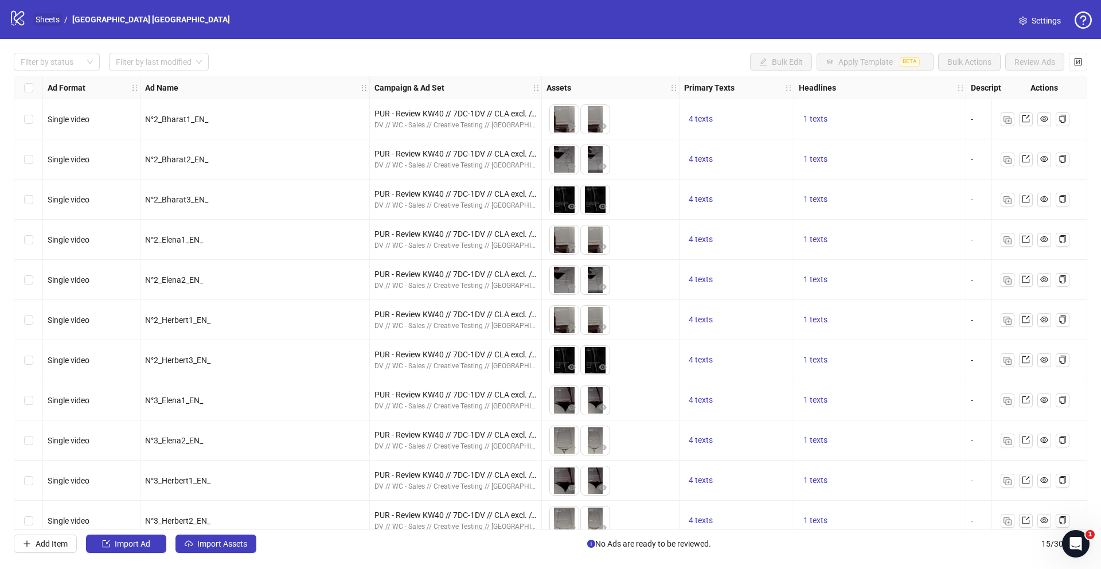
click at [38, 19] on link "Sheets" at bounding box center [47, 19] width 29 height 13
